Goal: Information Seeking & Learning: Learn about a topic

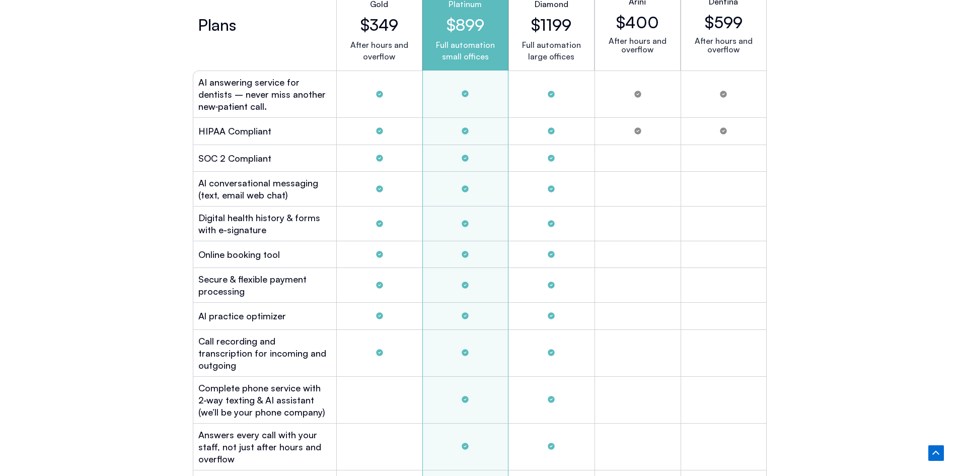
scroll to position [2819, 0]
click at [827, 67] on div "PRICING No Contracts ― Start with Confidence We’re so sure you’ll love Viva Al …" at bounding box center [479, 466] width 959 height 1504
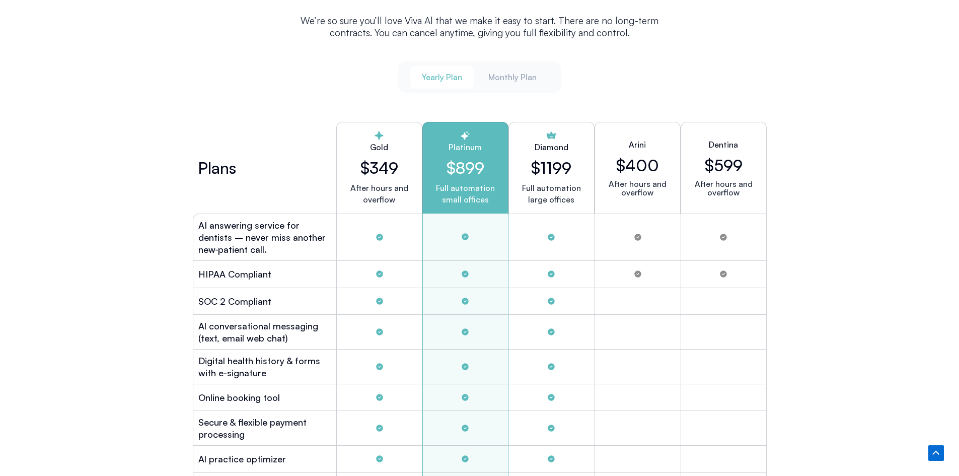
scroll to position [2617, 0]
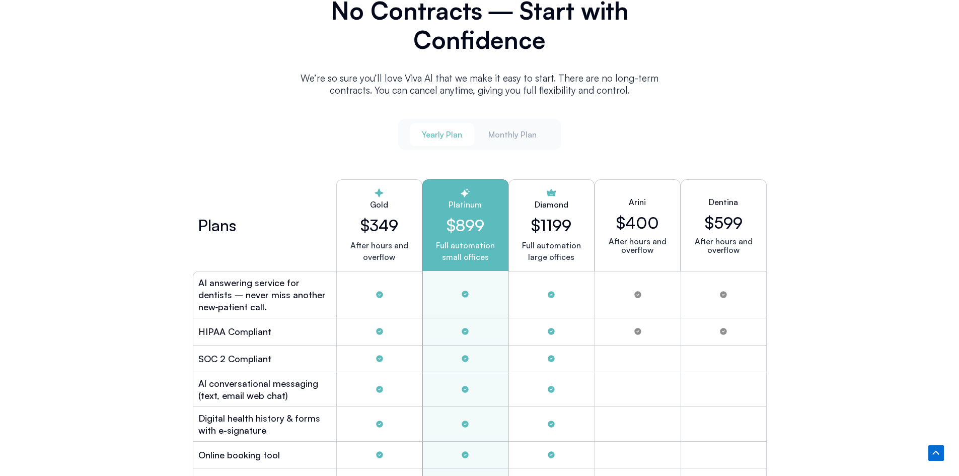
click at [476, 131] on div "Yearly Plan Monthly Plan" at bounding box center [480, 134] width 164 height 31
click at [488, 133] on button "Monthly Plan" at bounding box center [512, 134] width 72 height 23
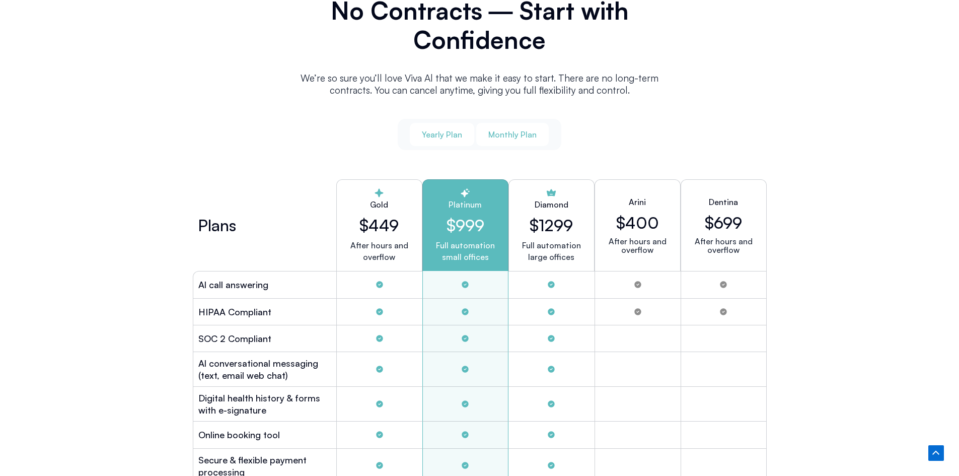
click at [465, 140] on button "Yearly Plan" at bounding box center [442, 134] width 64 height 23
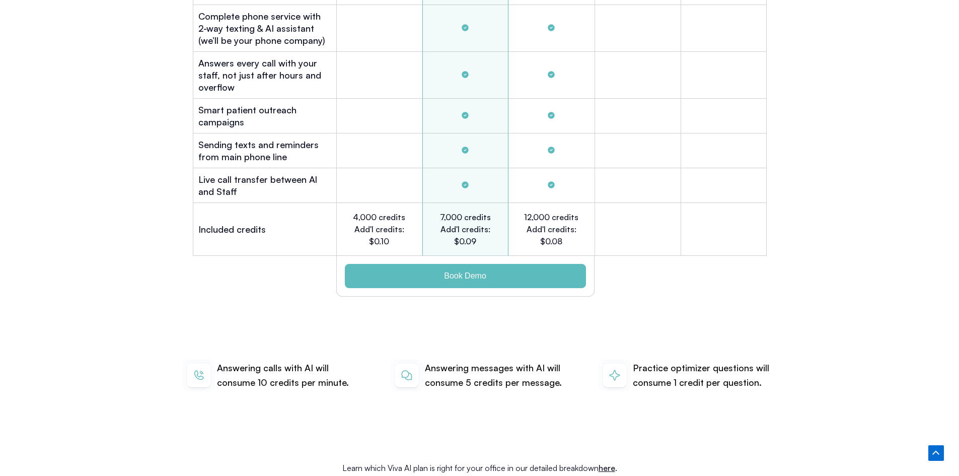
scroll to position [3322, 0]
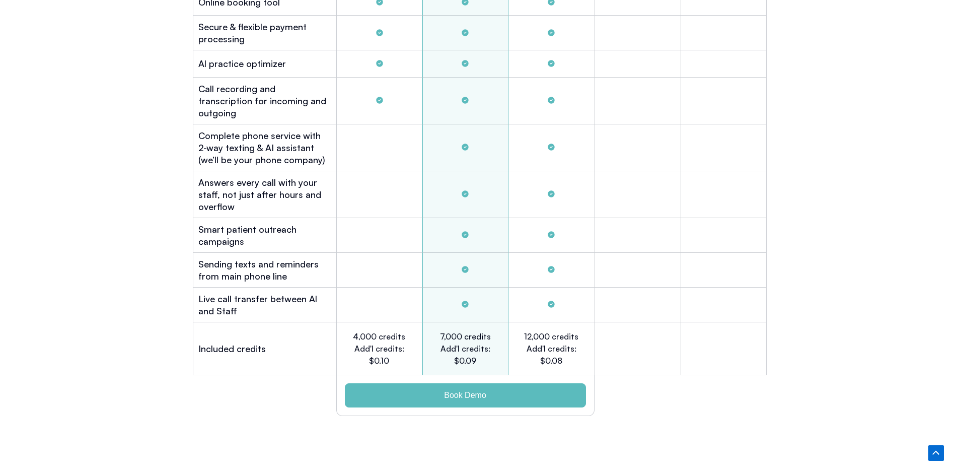
scroll to position [3070, 0]
click at [374, 330] on h2 "4,000 credits Add'l credits: $0.10" at bounding box center [378, 348] width 55 height 36
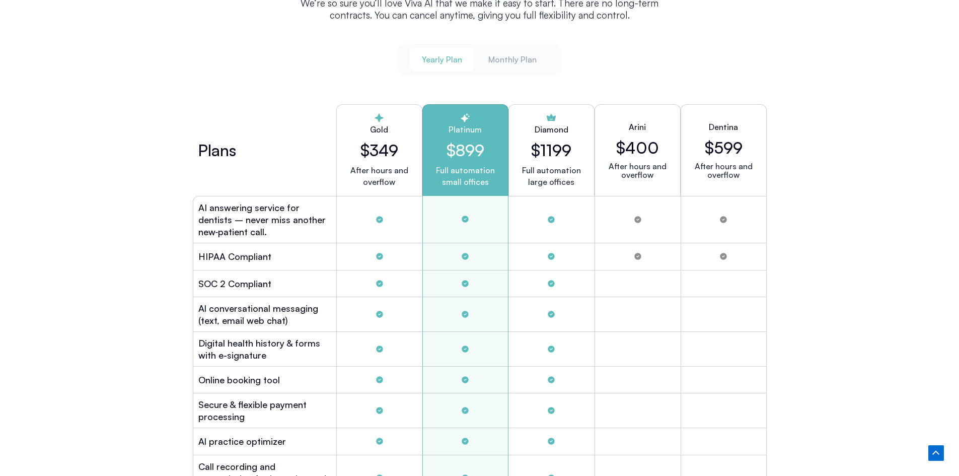
scroll to position [2668, 0]
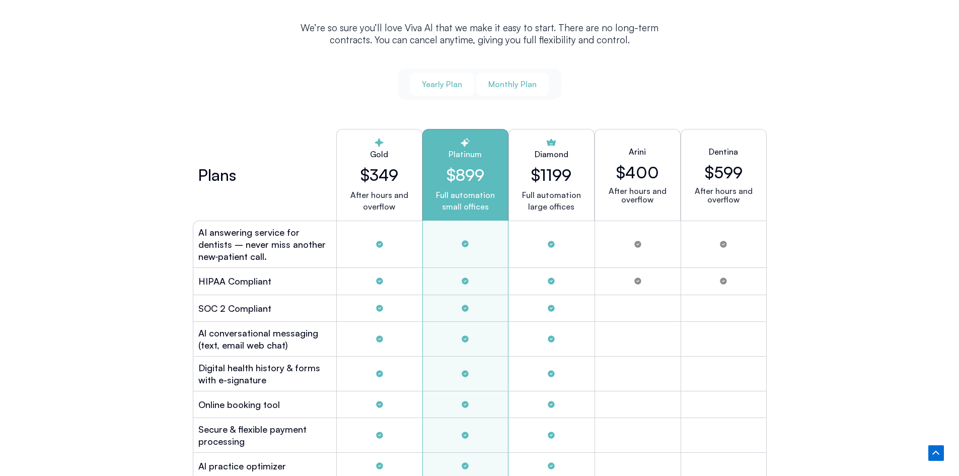
click at [512, 79] on span "Monthly Plan" at bounding box center [512, 84] width 48 height 11
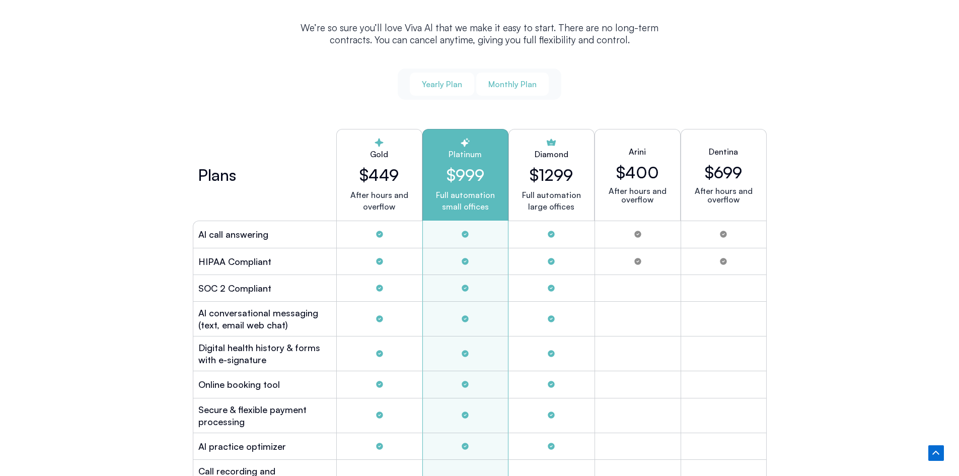
click at [451, 80] on span "Yearly Plan" at bounding box center [442, 84] width 40 height 11
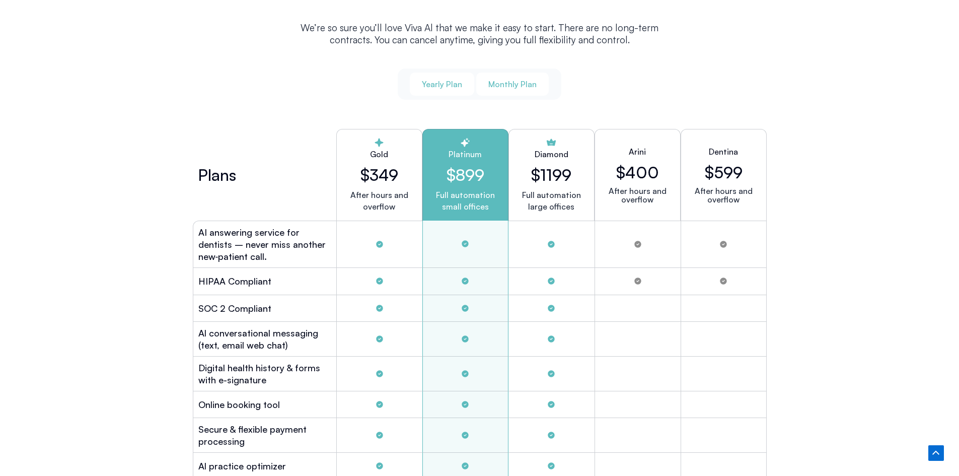
click at [505, 79] on span "Monthly Plan" at bounding box center [512, 84] width 48 height 11
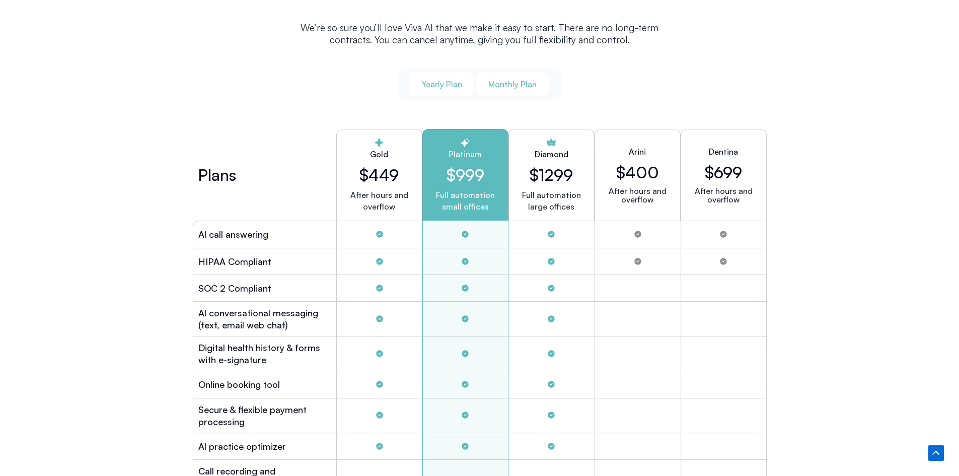
click at [450, 80] on span "Yearly Plan" at bounding box center [442, 84] width 40 height 11
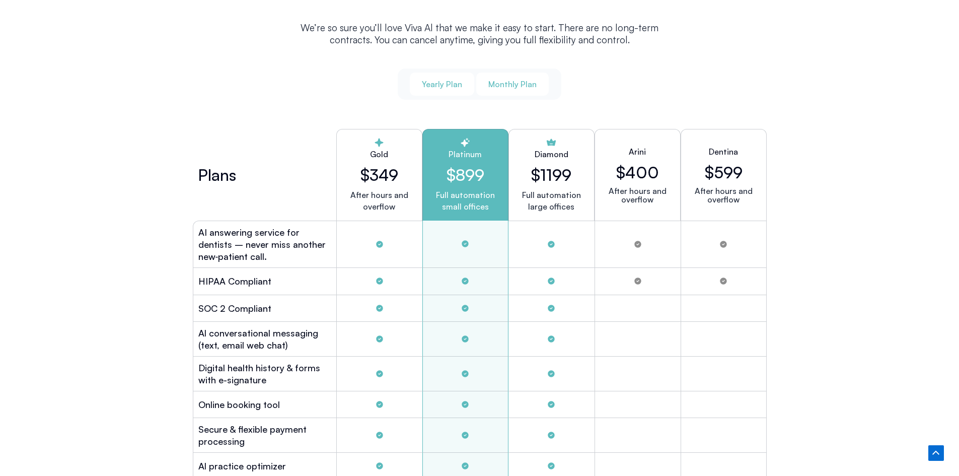
click at [504, 79] on span "Monthly Plan" at bounding box center [512, 84] width 48 height 11
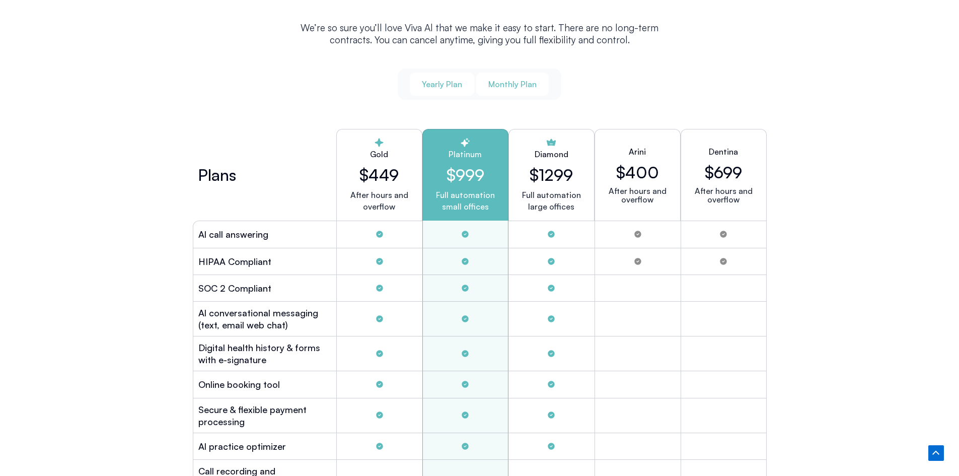
click at [443, 79] on span "Yearly Plan" at bounding box center [442, 84] width 40 height 11
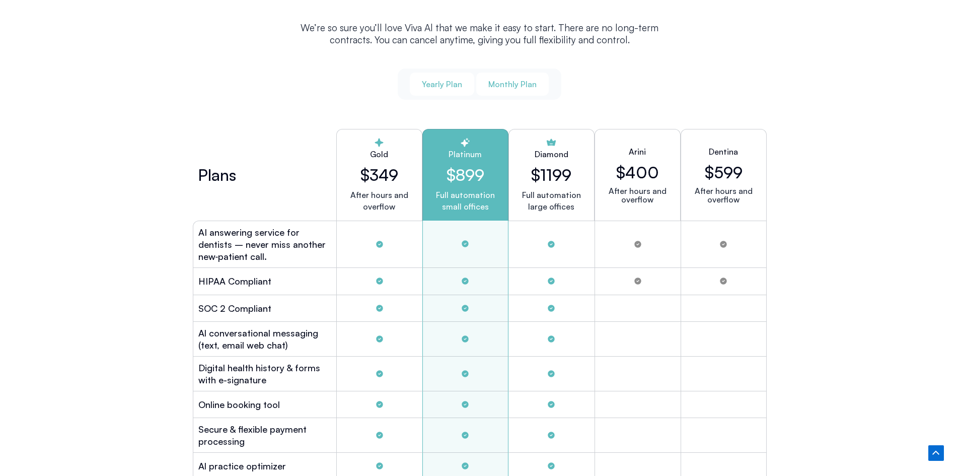
click at [502, 81] on span "Monthly Plan" at bounding box center [512, 84] width 48 height 11
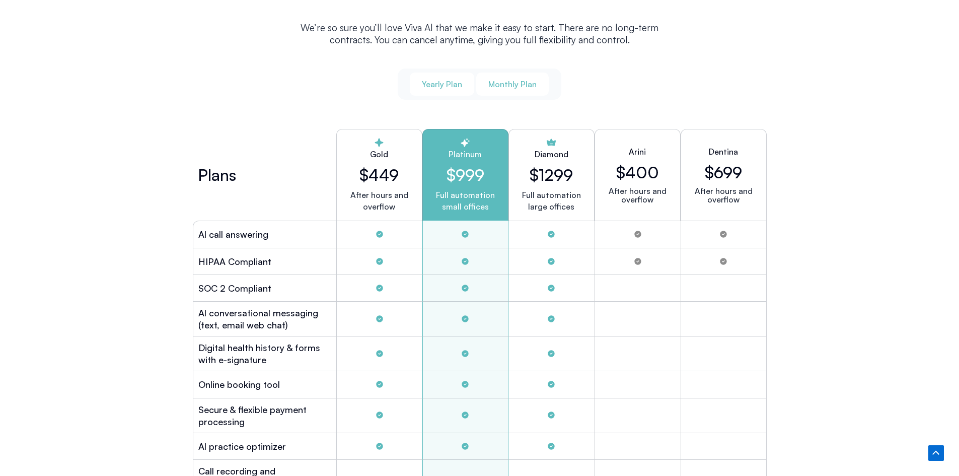
click at [444, 83] on span "Yearly Plan" at bounding box center [442, 84] width 40 height 11
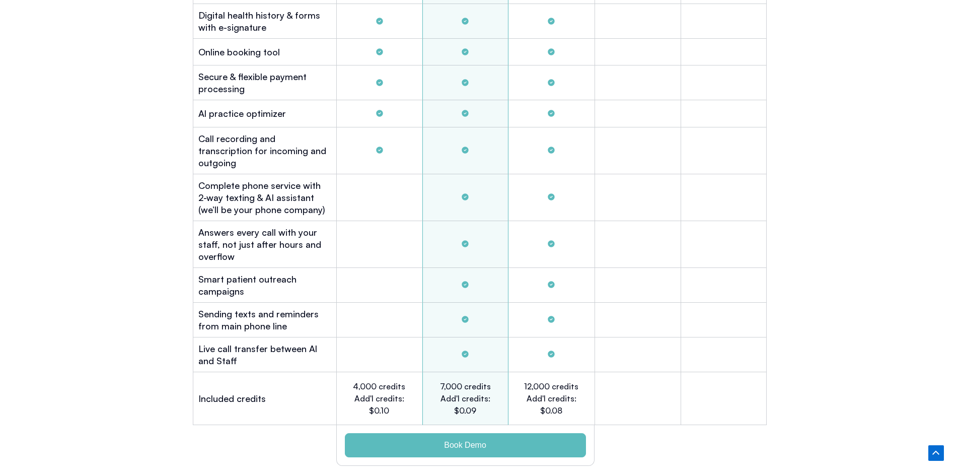
scroll to position [3221, 0]
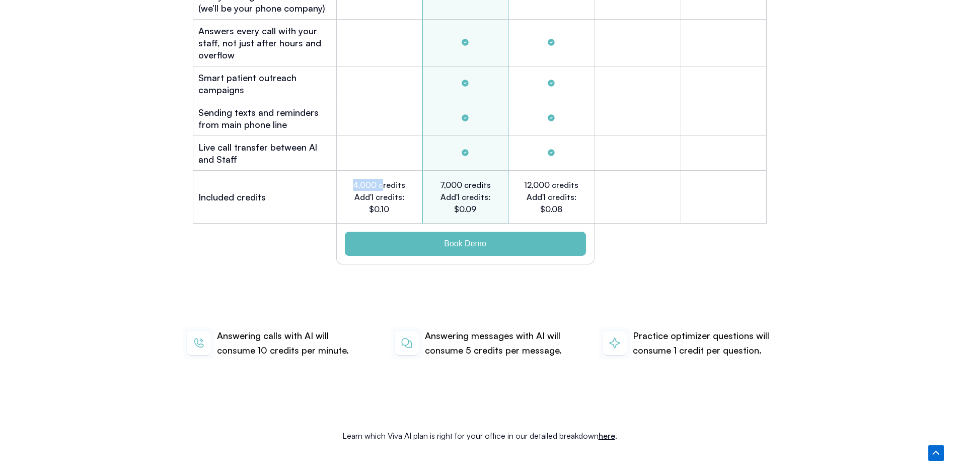
drag, startPoint x: 357, startPoint y: 169, endPoint x: 389, endPoint y: 166, distance: 31.9
click at [389, 171] on div "4,000 credits Add'l credits: $0.10" at bounding box center [379, 197] width 86 height 53
drag, startPoint x: 255, startPoint y: 335, endPoint x: 283, endPoint y: 333, distance: 28.3
click at [283, 333] on p "Answering calls with AI will consume 10 credits per minute." at bounding box center [288, 343] width 143 height 30
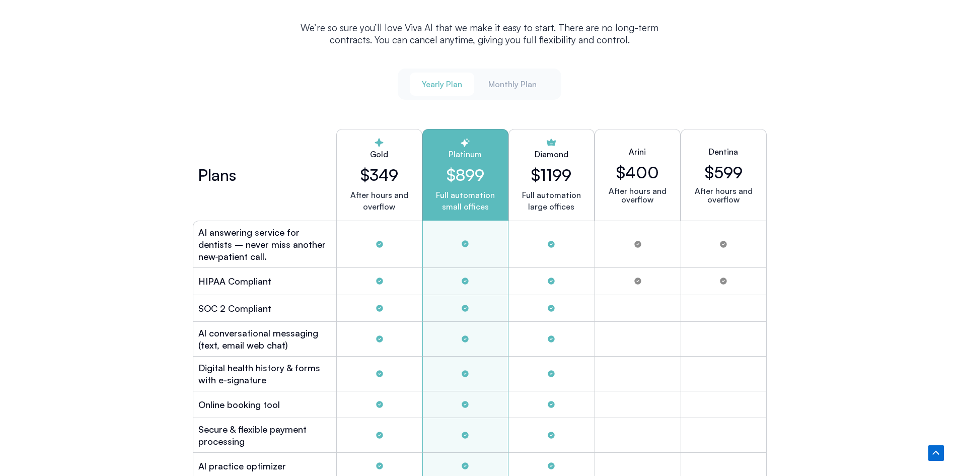
scroll to position [2617, 0]
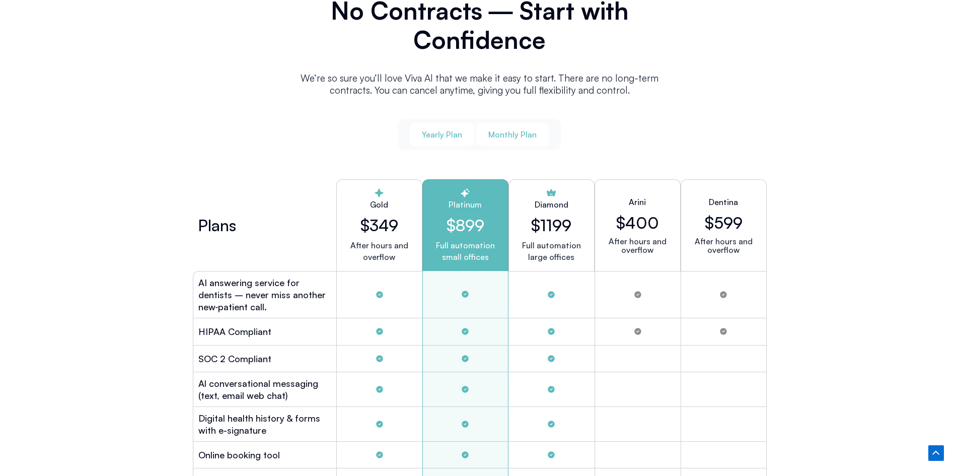
click at [500, 129] on span "Monthly Plan" at bounding box center [512, 134] width 48 height 11
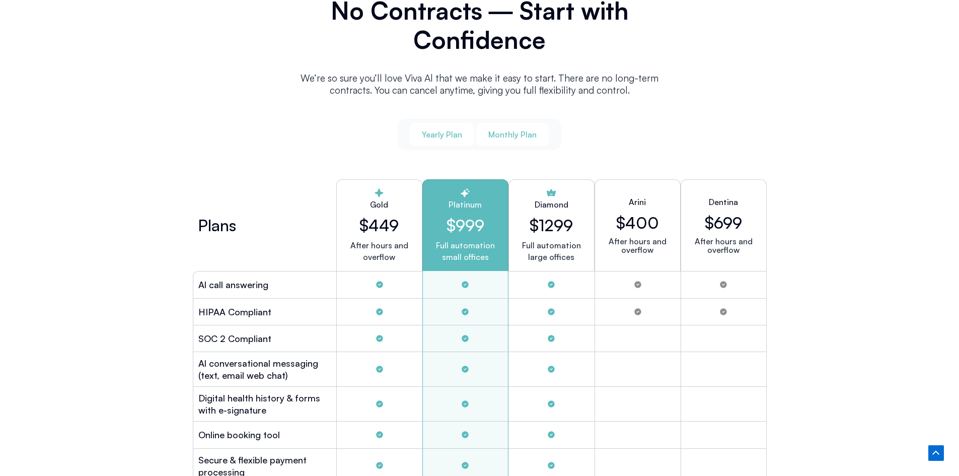
click at [463, 133] on button "Yearly Plan" at bounding box center [442, 134] width 64 height 23
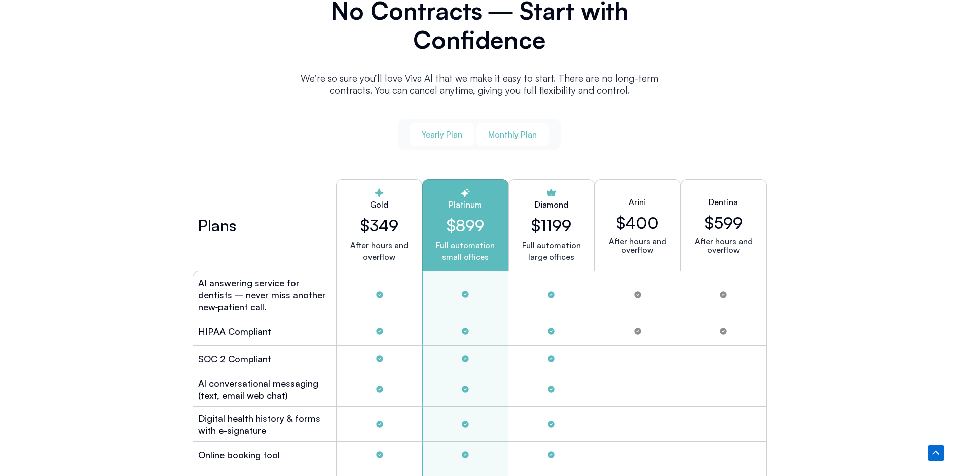
click at [525, 124] on button "Monthly Plan" at bounding box center [512, 134] width 72 height 23
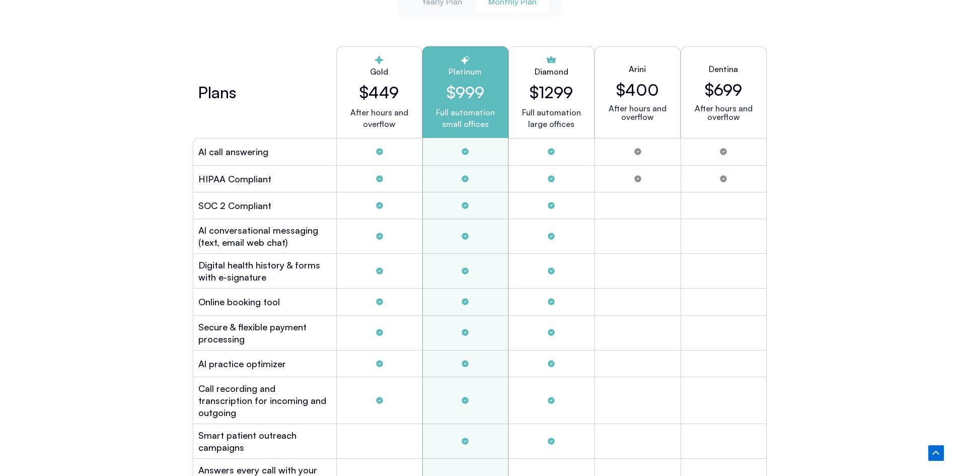
scroll to position [2668, 0]
